Goal: Information Seeking & Learning: Learn about a topic

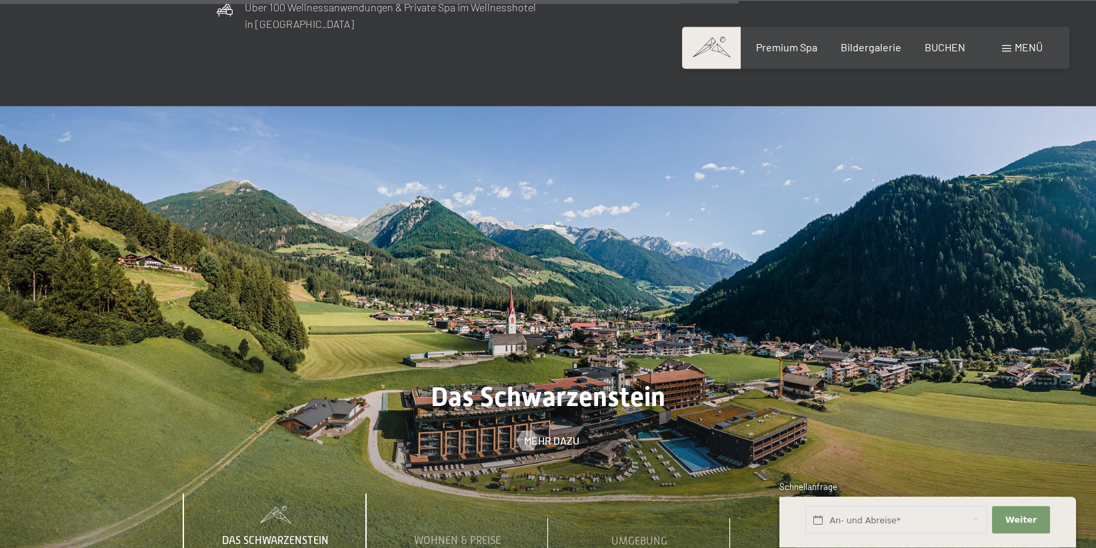
scroll to position [4241, 0]
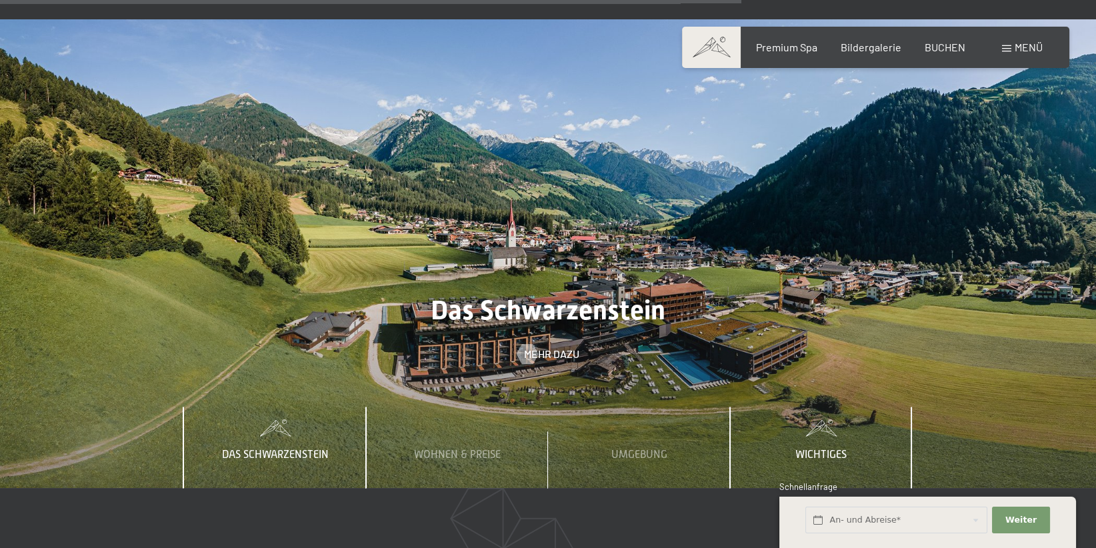
click at [827, 417] on div "Wichtiges" at bounding box center [821, 447] width 71 height 81
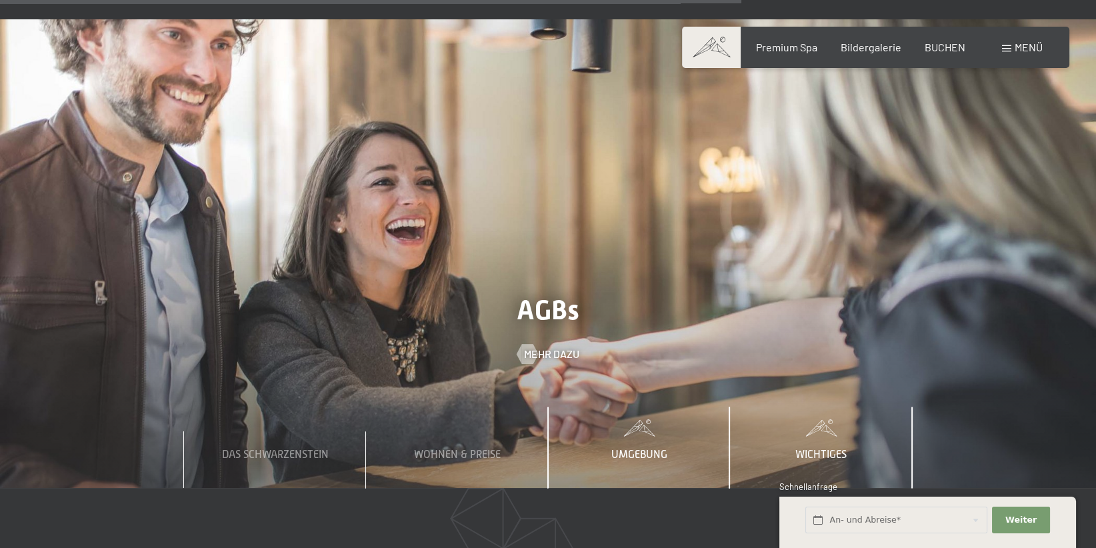
click at [642, 448] on span "Umgebung" at bounding box center [640, 454] width 56 height 12
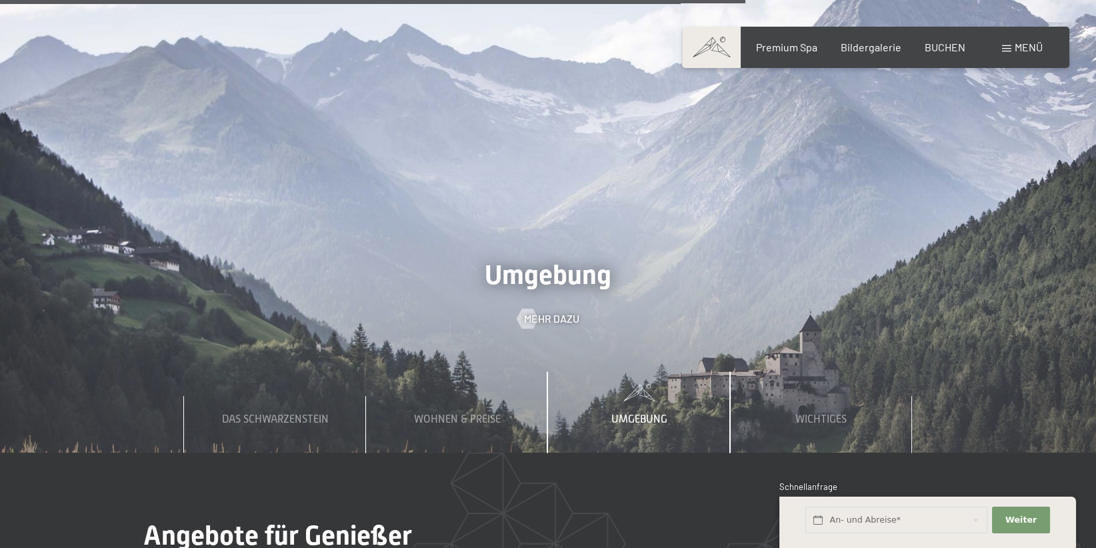
scroll to position [4347, 0]
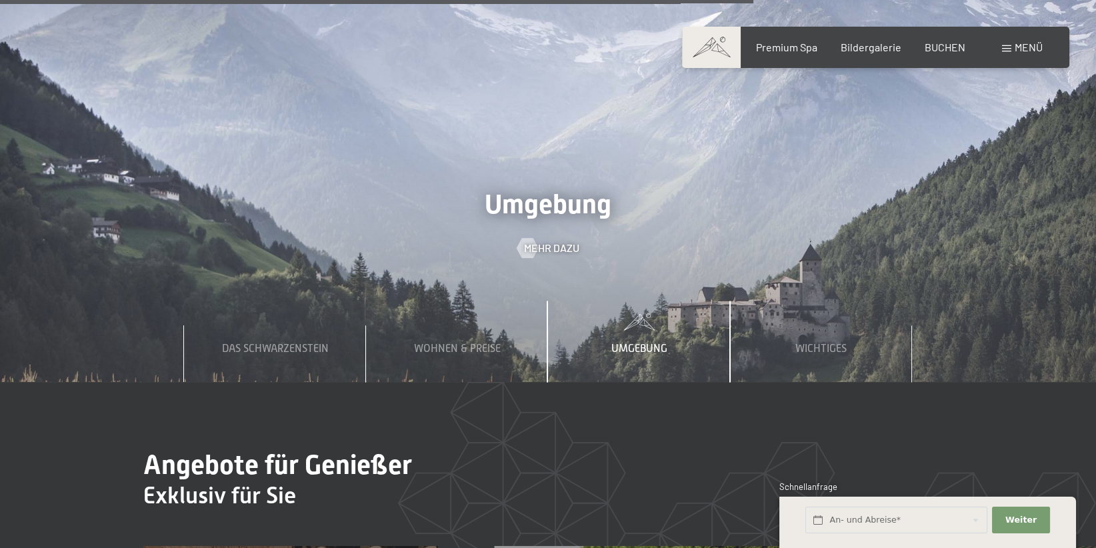
click at [479, 318] on span "Einwilligung Marketing*" at bounding box center [475, 312] width 110 height 13
click at [413, 318] on input "Einwilligung Marketing*" at bounding box center [406, 312] width 13 height 13
checkbox input "false"
click at [1008, 43] on div "Menü" at bounding box center [1022, 47] width 41 height 15
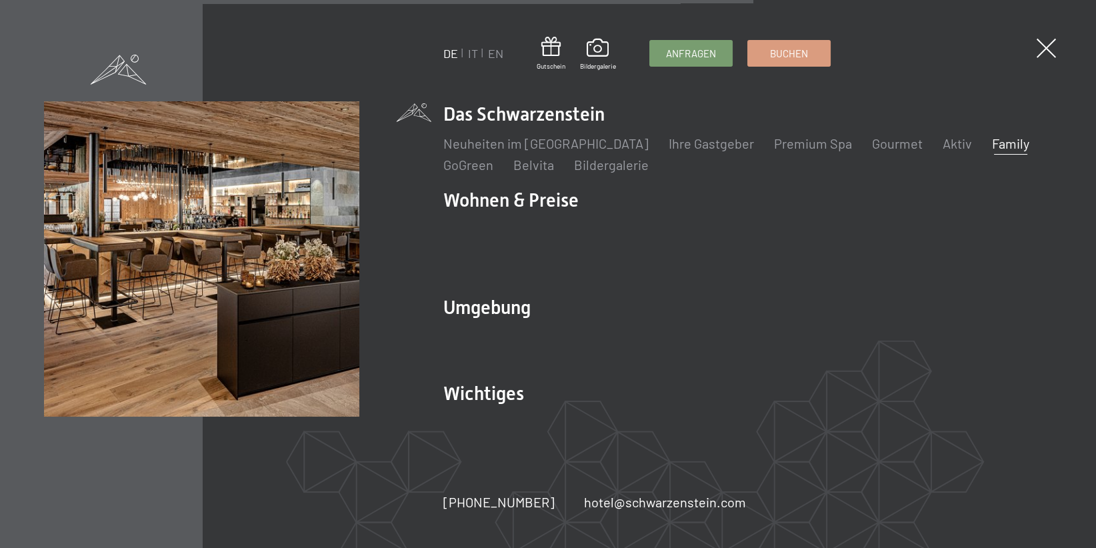
click at [992, 151] on link "Family" at bounding box center [1010, 143] width 37 height 16
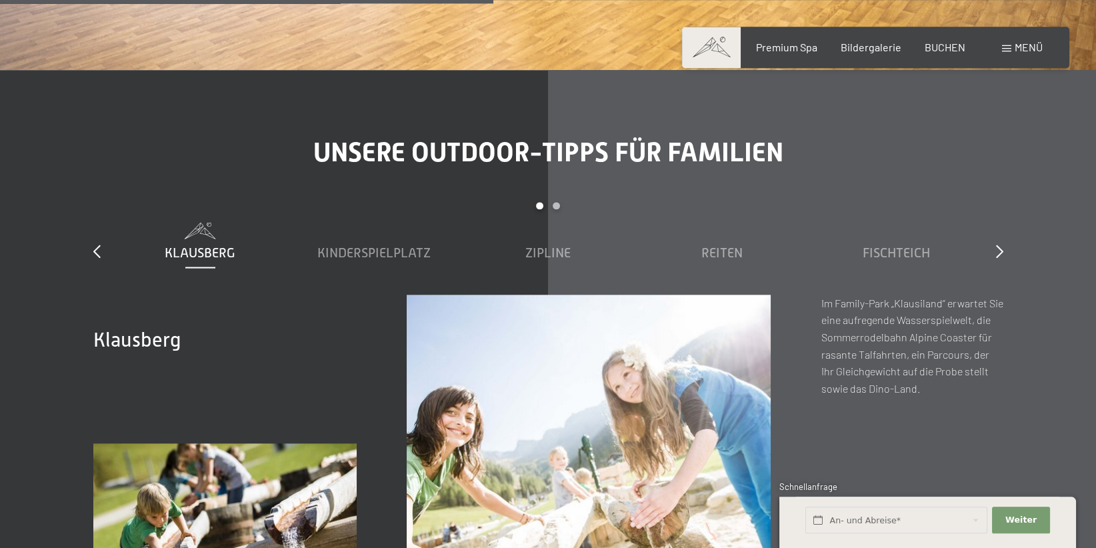
scroll to position [4453, 0]
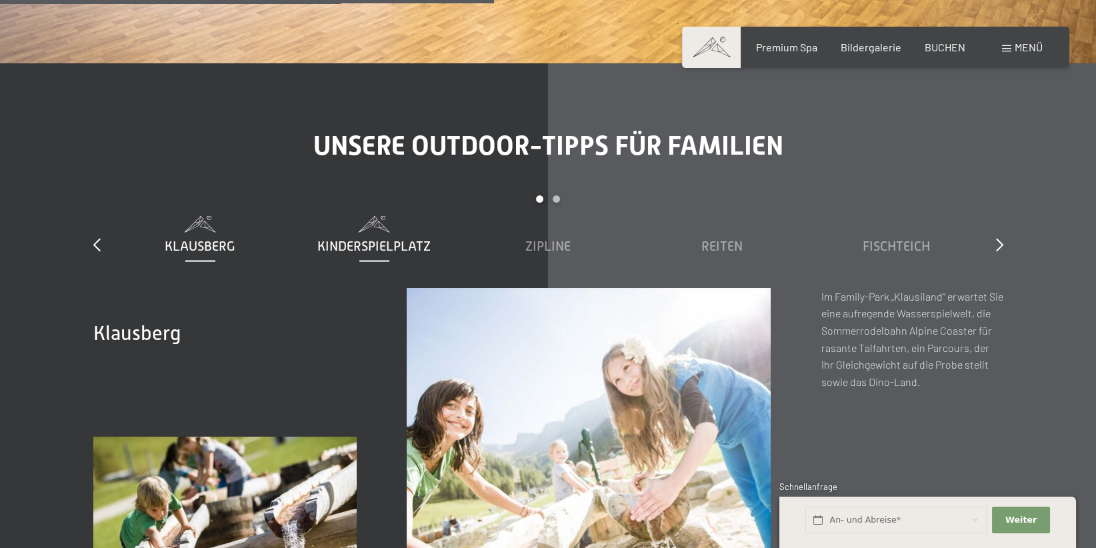
click at [410, 243] on span "Kinderspielplatz" at bounding box center [373, 245] width 113 height 15
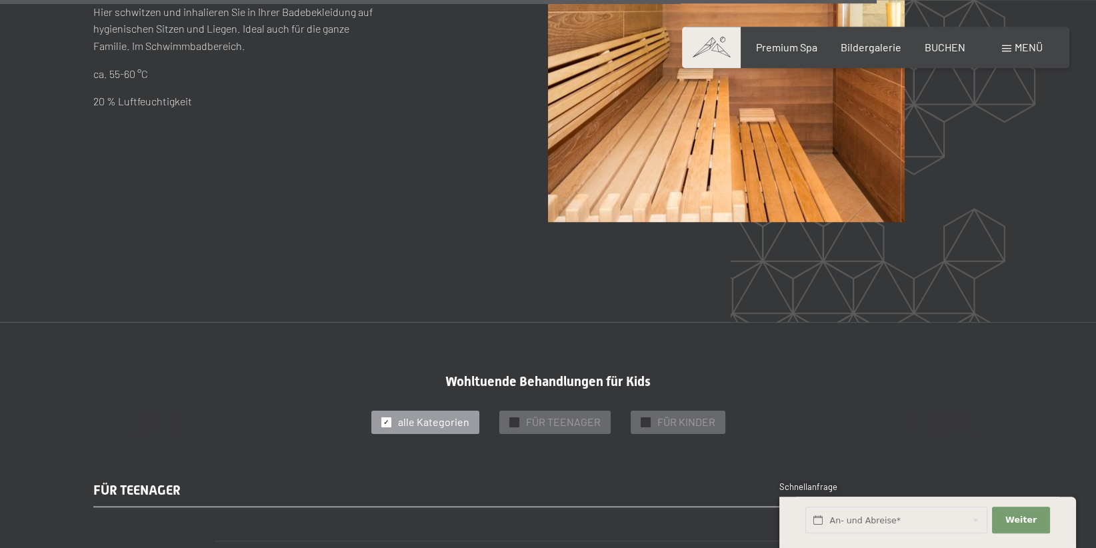
scroll to position [7917, 0]
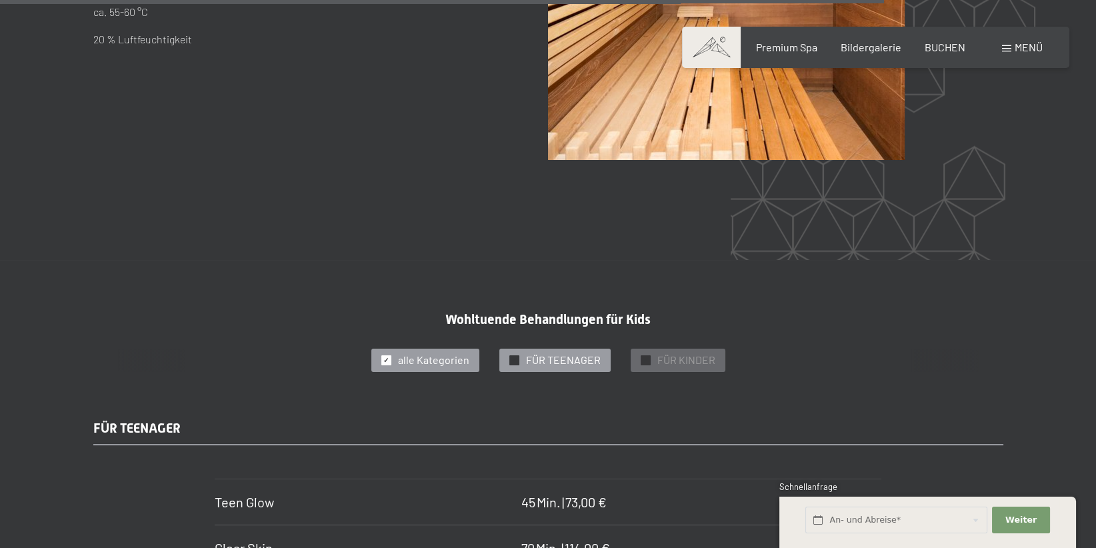
click at [501, 349] on div "✓ FÜR TEENAGER" at bounding box center [554, 360] width 111 height 23
click at [411, 353] on span "alle Kategorien" at bounding box center [433, 360] width 71 height 15
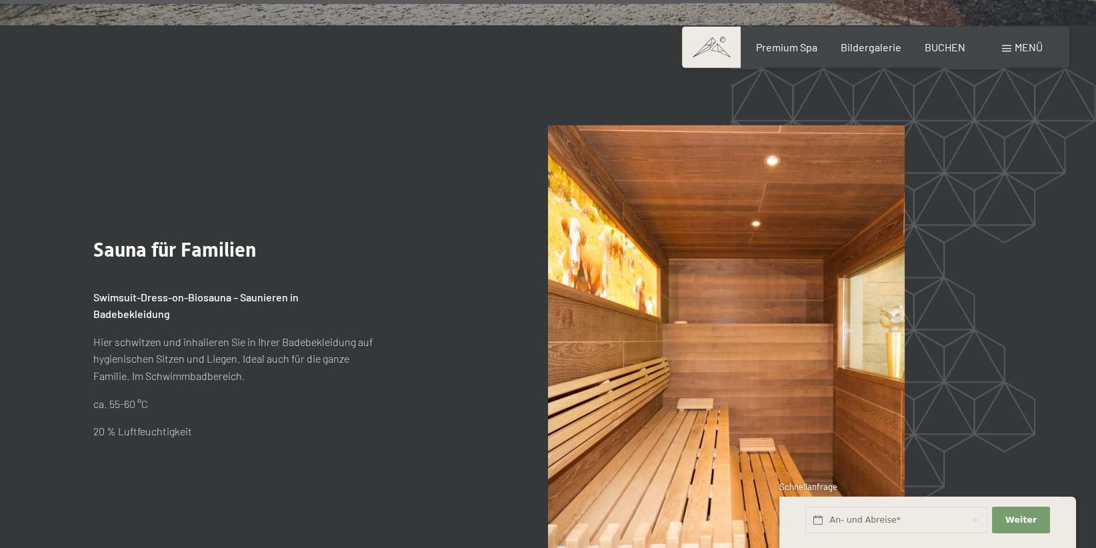
scroll to position [7422, 0]
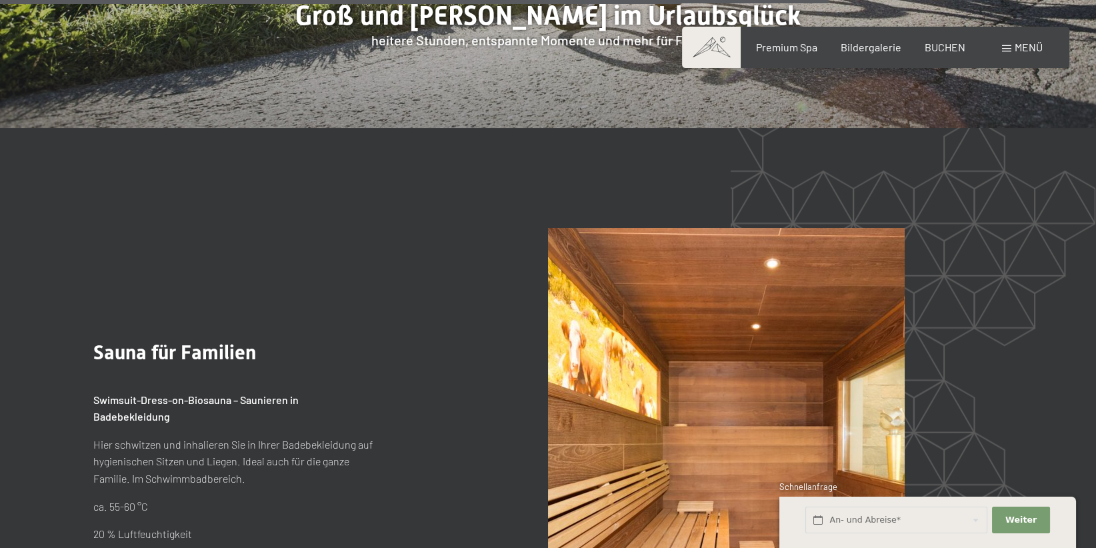
click at [1008, 42] on div "Menü" at bounding box center [1022, 47] width 41 height 15
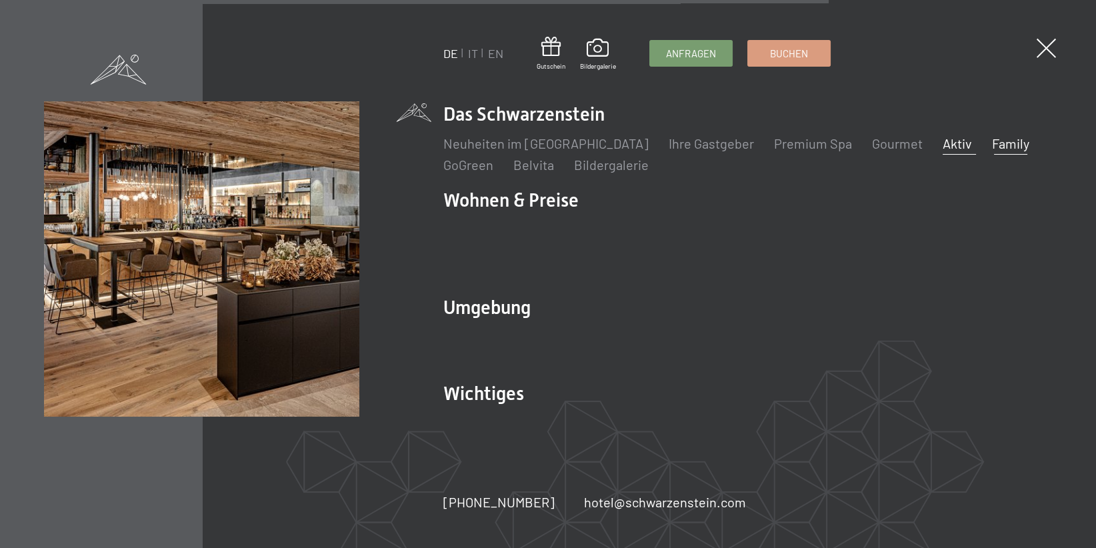
click at [943, 151] on link "Aktiv" at bounding box center [957, 143] width 29 height 16
